Goal: Task Accomplishment & Management: Complete application form

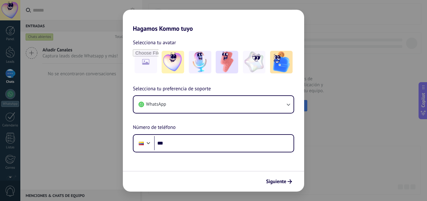
click at [43, 82] on div "Hagamos Kommo tuyo Selecciona tu avatar Selecciona tu preferencia de soporte Wh…" at bounding box center [213, 100] width 427 height 201
click at [81, 104] on div "Hagamos Kommo tuyo Selecciona tu avatar Selecciona tu preferencia de soporte Wh…" at bounding box center [213, 100] width 427 height 201
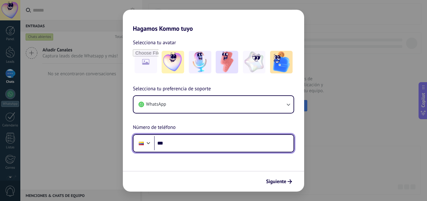
click at [178, 143] on input "***" at bounding box center [224, 143] width 140 height 14
click at [178, 142] on input "***" at bounding box center [224, 143] width 140 height 14
type input "**********"
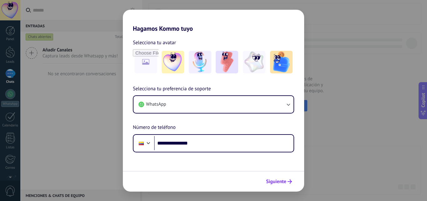
click at [283, 183] on span "Siguiente" at bounding box center [276, 181] width 20 height 4
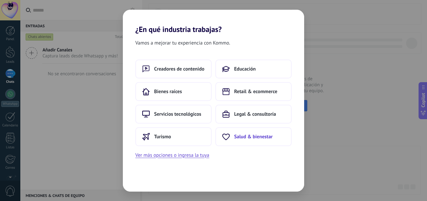
click at [246, 138] on span "Salud & bienestar" at bounding box center [253, 136] width 38 height 6
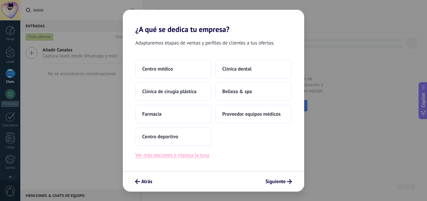
click at [169, 155] on button "Ver más opciones o ingresa la tuya" at bounding box center [172, 155] width 74 height 8
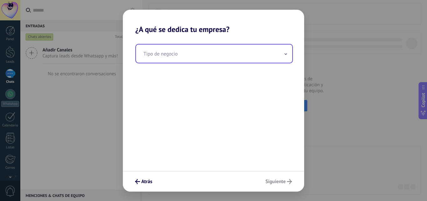
click at [229, 51] on input "text" at bounding box center [214, 53] width 156 height 18
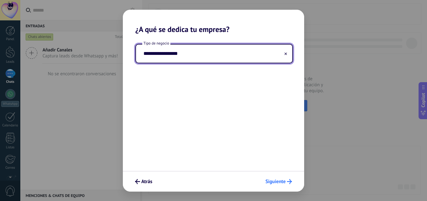
type input "**********"
click at [272, 183] on span "Siguiente" at bounding box center [276, 181] width 20 height 4
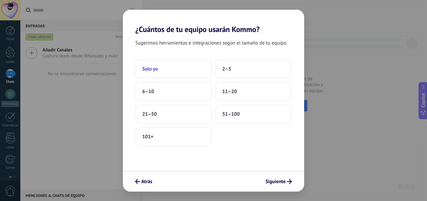
click at [197, 72] on button "Solo yo" at bounding box center [173, 68] width 76 height 19
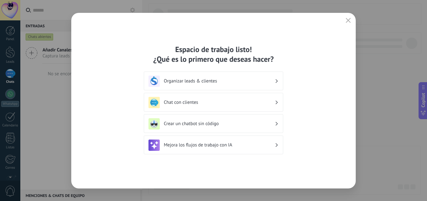
click at [280, 103] on div "Chat con clientes" at bounding box center [214, 102] width 140 height 19
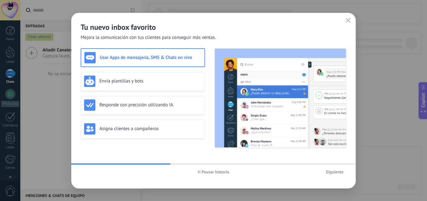
click at [335, 171] on span "Siguiente" at bounding box center [335, 171] width 18 height 4
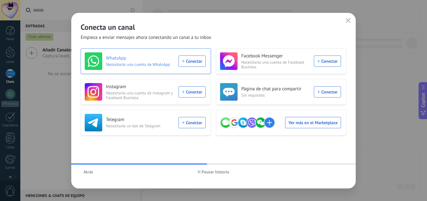
click at [196, 63] on div "WhatsApp Necesitarás una cuenta de WhatsApp Conectar" at bounding box center [145, 61] width 121 height 18
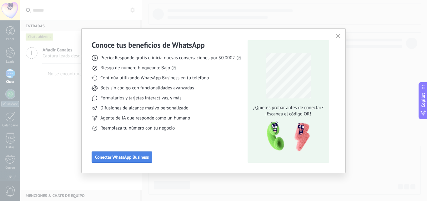
click at [122, 158] on span "Conectar WhatsApp Business" at bounding box center [122, 157] width 54 height 4
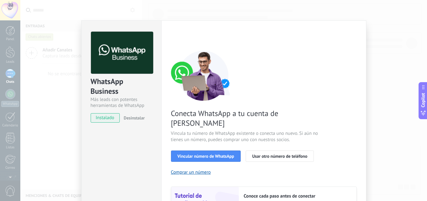
click at [58, 84] on div "WhatsApp Business Más leads con potentes herramientas de WhatsApp instalado Des…" at bounding box center [223, 100] width 407 height 201
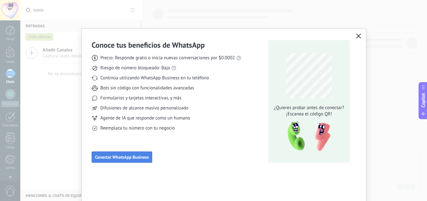
click at [135, 155] on span "Conectar WhatsApp Business" at bounding box center [122, 157] width 54 height 4
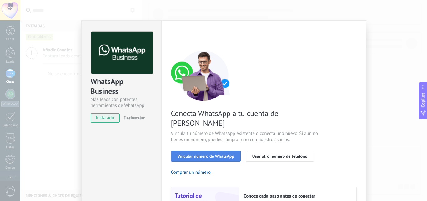
click at [204, 154] on span "Vincular número de WhatsApp" at bounding box center [206, 156] width 57 height 4
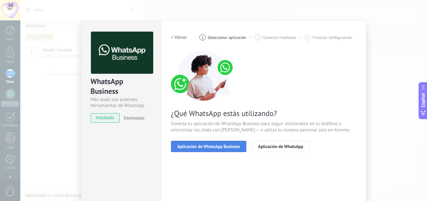
click at [209, 147] on span "Aplicación de WhatsApp Business" at bounding box center [209, 146] width 63 height 4
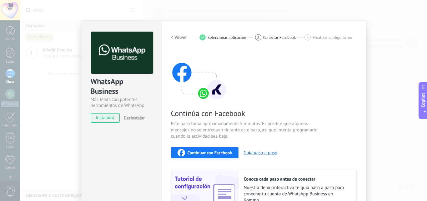
scroll to position [31, 0]
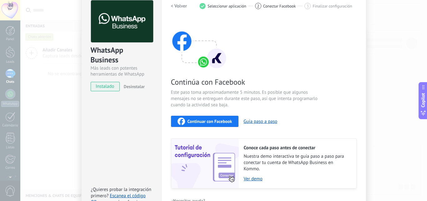
click at [198, 120] on span "Continuar con Facebook" at bounding box center [210, 121] width 45 height 4
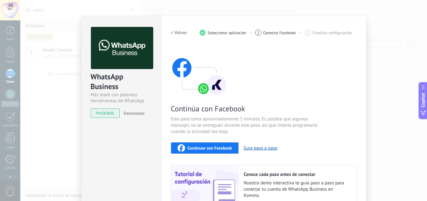
scroll to position [0, 0]
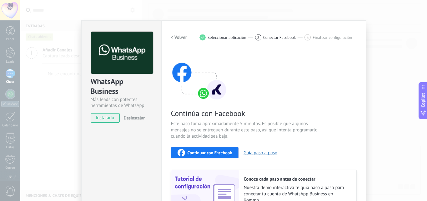
click at [207, 148] on button "Continuar con Facebook" at bounding box center [205, 152] width 68 height 11
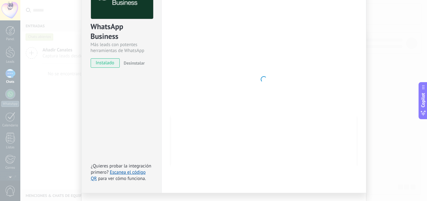
scroll to position [63, 0]
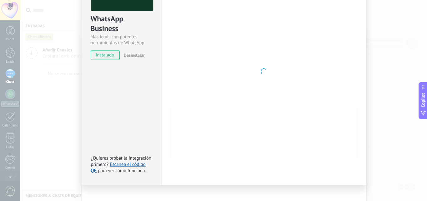
click at [266, 89] on div at bounding box center [264, 71] width 186 height 205
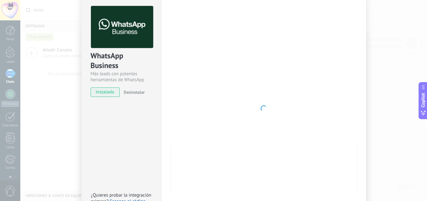
scroll to position [0, 0]
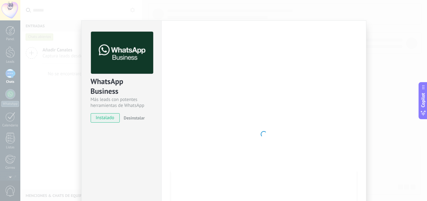
click at [109, 119] on span "instalado" at bounding box center [105, 117] width 28 height 9
